Goal: Task Accomplishment & Management: Manage account settings

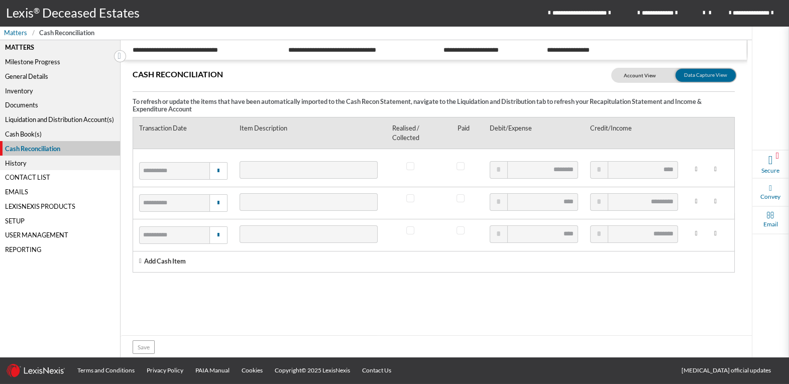
click at [77, 13] on link "Lexis ® Deceased Estates" at bounding box center [73, 13] width 146 height 26
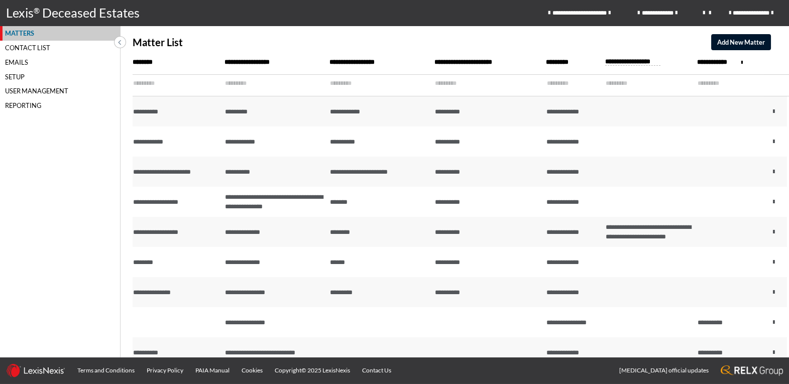
click at [36, 48] on div "Contact List" at bounding box center [60, 48] width 120 height 15
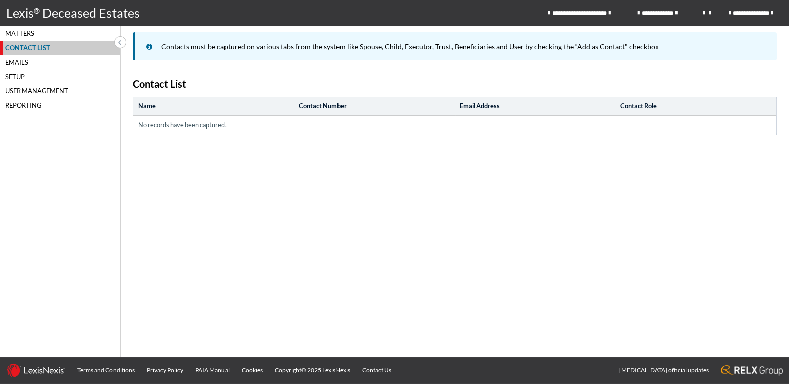
click at [21, 66] on div "Emails" at bounding box center [60, 62] width 120 height 15
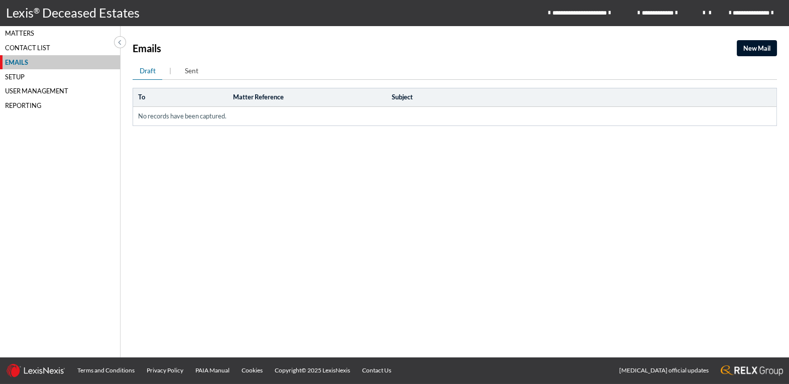
click at [23, 78] on div "Setup" at bounding box center [60, 76] width 120 height 15
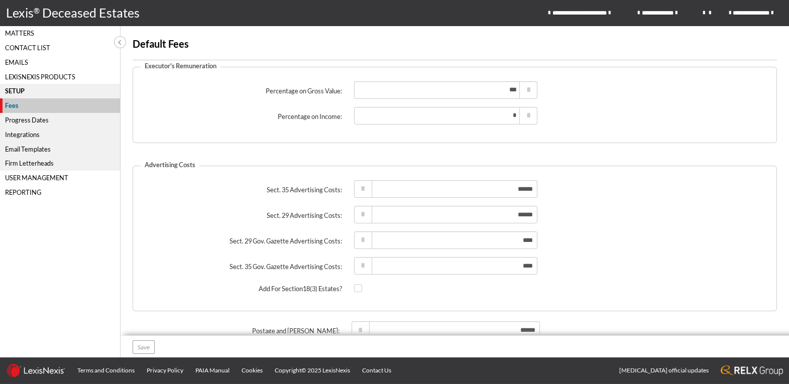
click at [33, 123] on div "Progress Dates" at bounding box center [60, 120] width 120 height 15
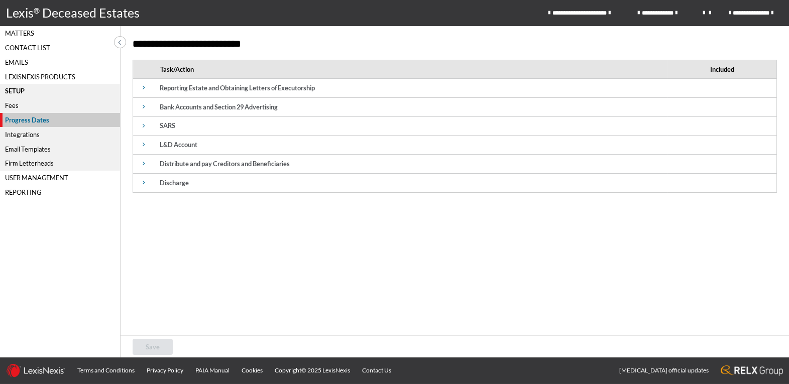
click at [33, 136] on div "Integrations" at bounding box center [60, 134] width 120 height 15
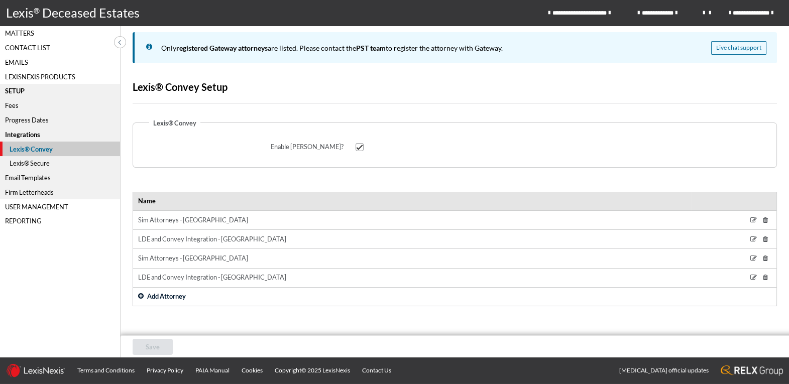
click at [31, 134] on div "Integrations" at bounding box center [60, 134] width 120 height 15
click at [26, 162] on div "Lexis® Secure" at bounding box center [60, 163] width 120 height 15
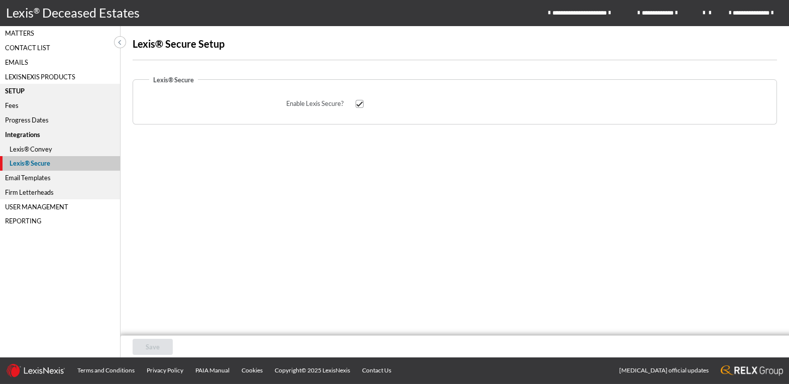
click at [35, 179] on div "Email Templates" at bounding box center [60, 178] width 120 height 15
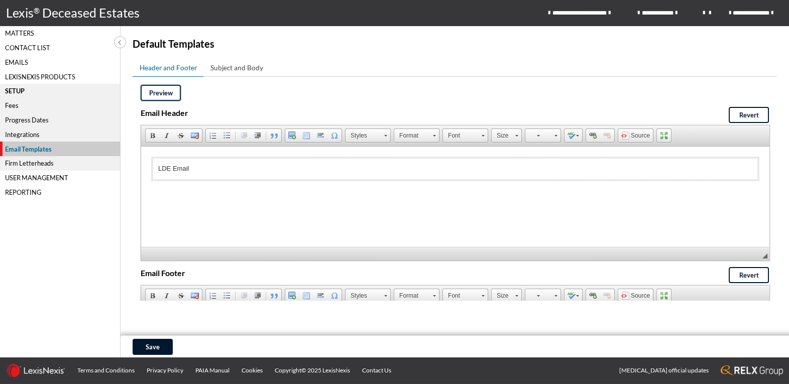
click at [171, 93] on span "Preview" at bounding box center [161, 93] width 24 height 8
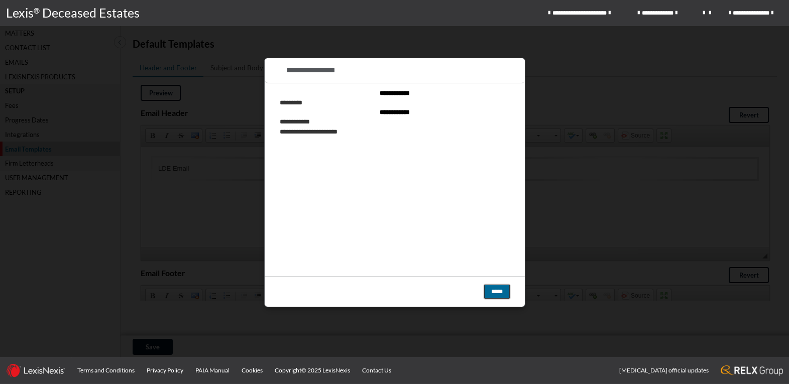
click at [495, 293] on button "*****" at bounding box center [496, 292] width 25 height 14
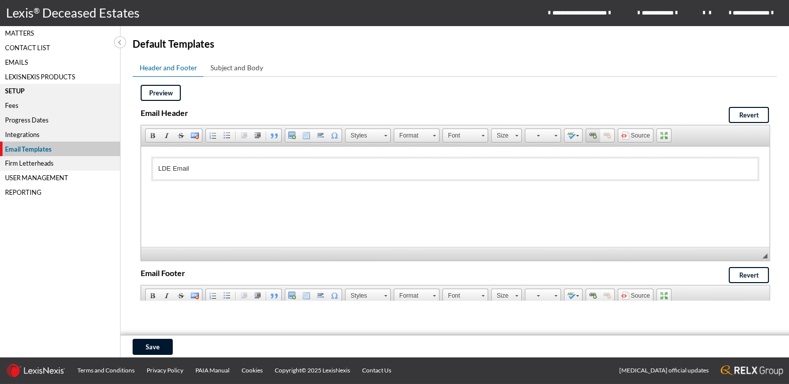
click at [591, 139] on span at bounding box center [593, 136] width 8 height 8
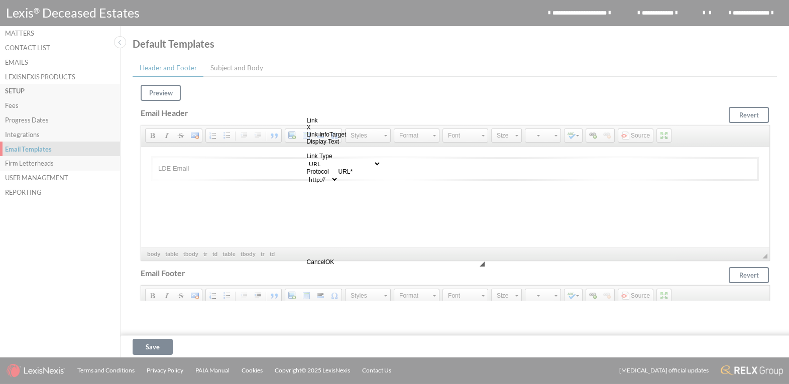
click at [311, 124] on link "X" at bounding box center [309, 127] width 4 height 7
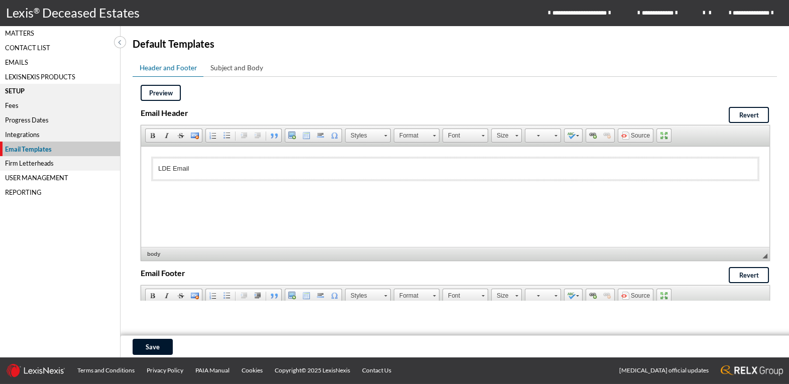
click at [543, 191] on html "LDE Email" at bounding box center [455, 169] width 628 height 45
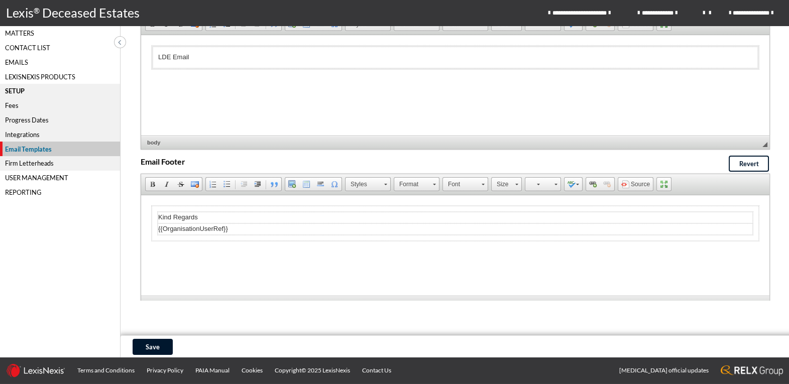
scroll to position [141, 0]
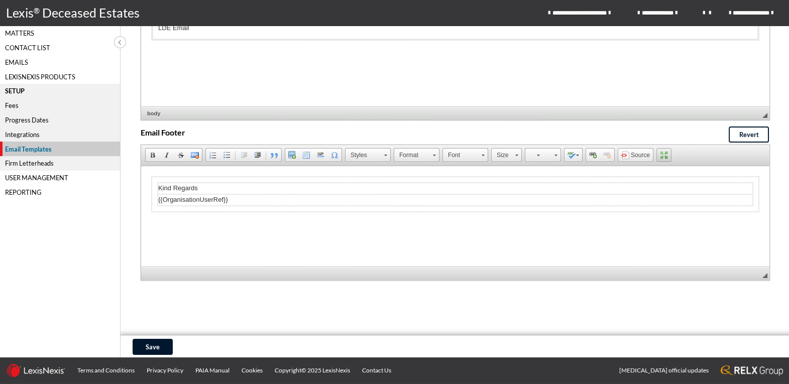
click at [662, 158] on span at bounding box center [664, 155] width 8 height 8
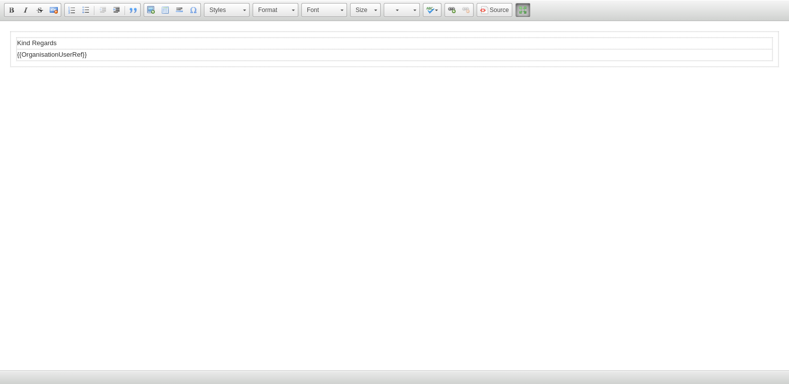
click at [523, 12] on span at bounding box center [523, 10] width 8 height 8
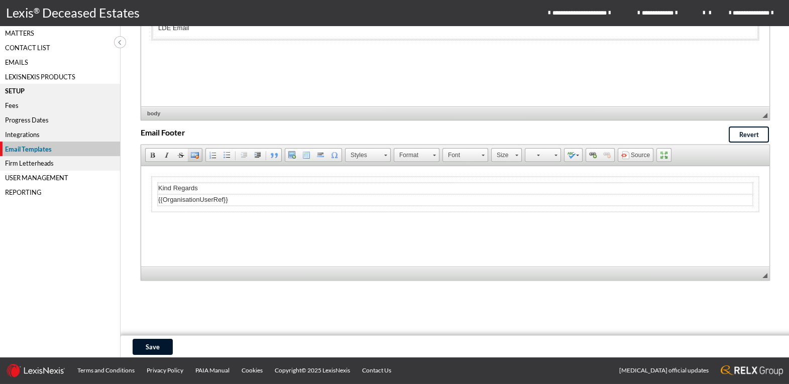
click at [194, 153] on span at bounding box center [195, 155] width 8 height 8
click at [243, 274] on link "tbody" at bounding box center [248, 273] width 19 height 9
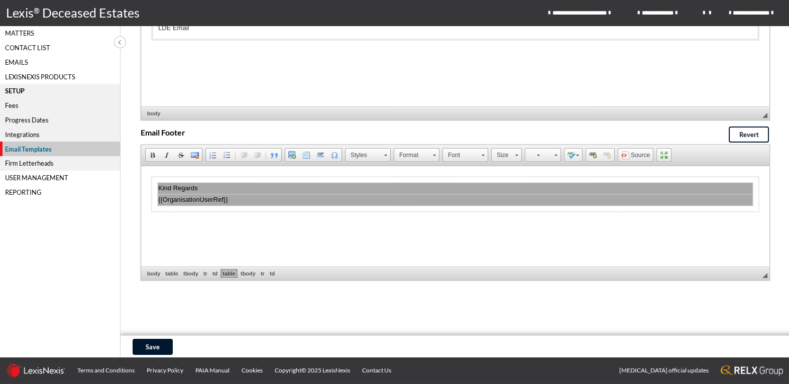
click at [221, 274] on link "table" at bounding box center [228, 273] width 17 height 9
click at [205, 276] on link "tr" at bounding box center [205, 273] width 8 height 9
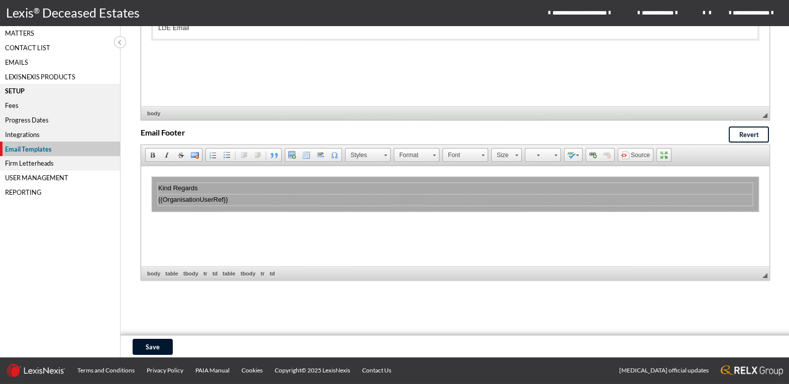
click at [180, 272] on span "body table tbody tr td table tbody tr td" at bounding box center [214, 273] width 139 height 9
click at [143, 274] on span "◢ Elements path body table tbody tr td table tbody tr td" at bounding box center [455, 274] width 628 height 14
click at [147, 276] on link "body" at bounding box center [153, 273] width 17 height 9
click at [272, 272] on link "td" at bounding box center [272, 273] width 9 height 9
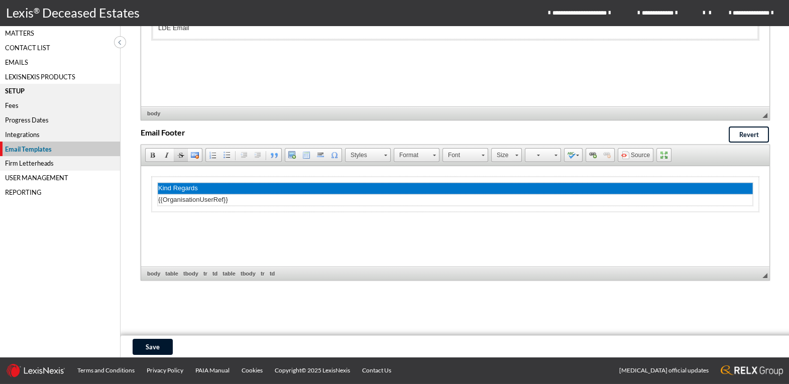
click at [182, 153] on span at bounding box center [181, 155] width 8 height 8
click at [189, 156] on link "Remove Format" at bounding box center [195, 155] width 14 height 13
click at [195, 156] on span at bounding box center [195, 155] width 8 height 8
